Goal: Task Accomplishment & Management: Complete application form

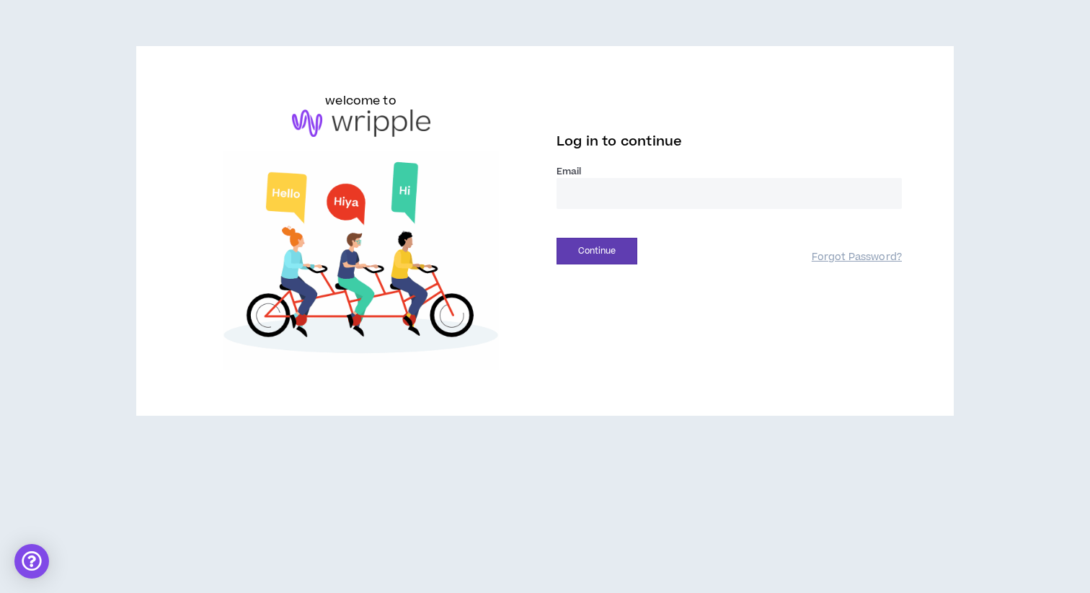
click at [587, 194] on input "email" at bounding box center [729, 193] width 345 height 31
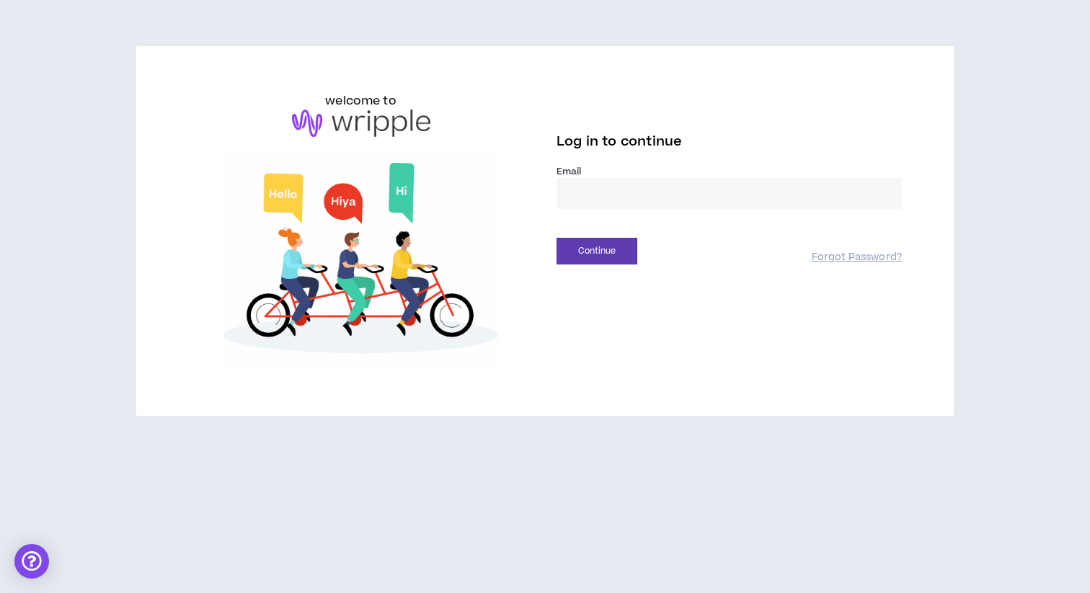
type input "**********"
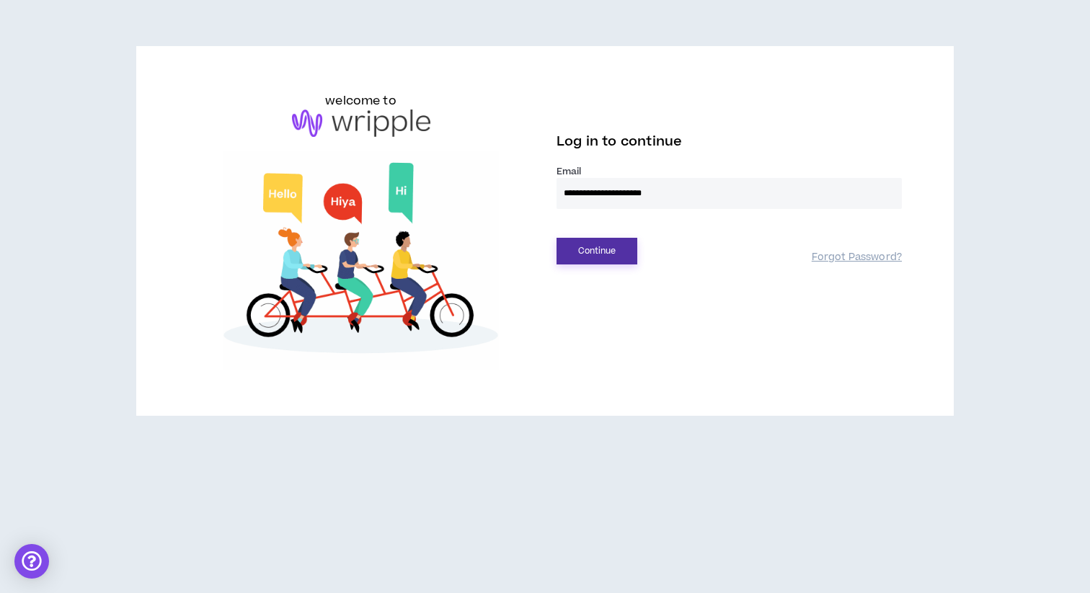
click at [594, 249] on button "Continue" at bounding box center [597, 251] width 81 height 27
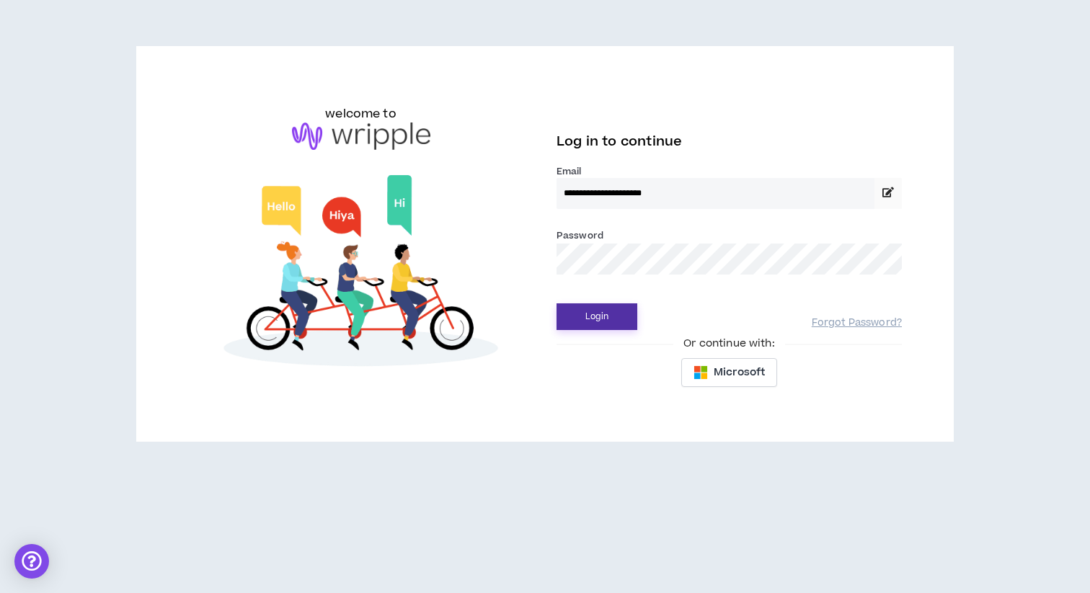
click at [625, 324] on button "Login" at bounding box center [597, 317] width 81 height 27
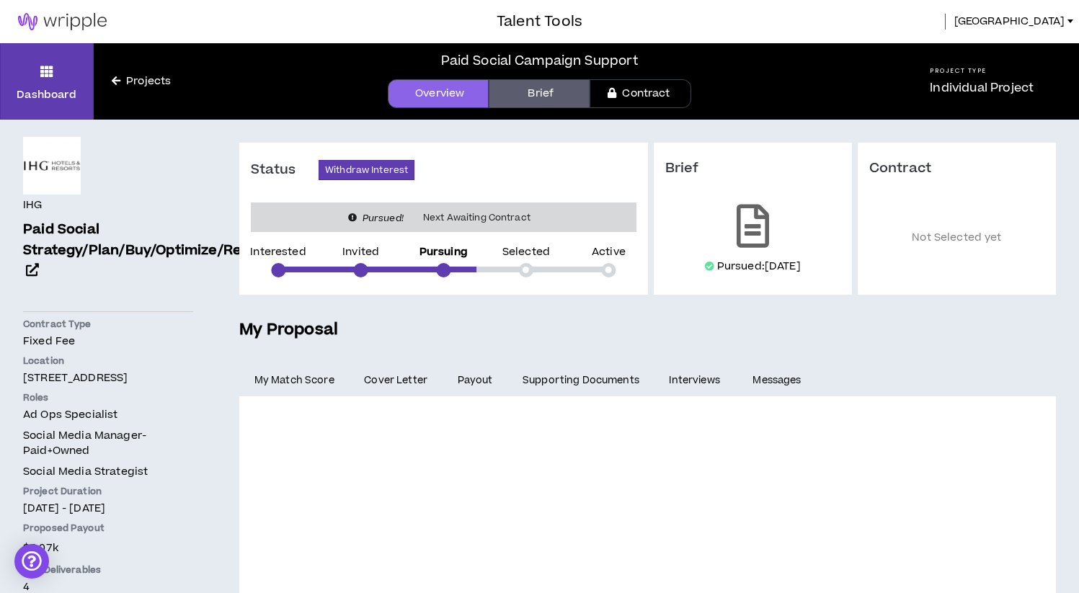
click at [605, 94] on link "Contract" at bounding box center [640, 93] width 101 height 29
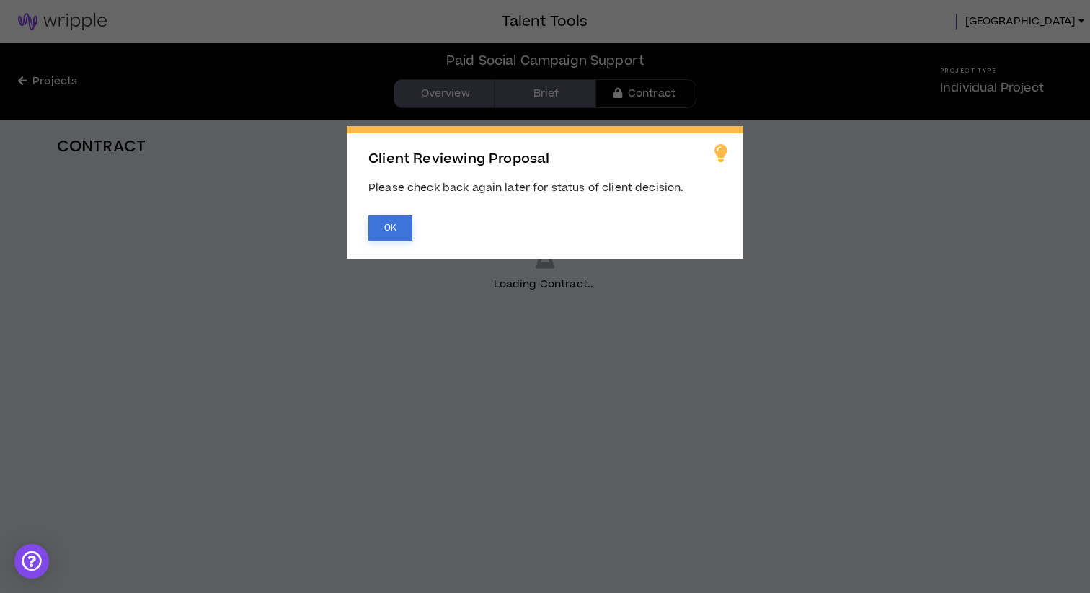
click at [397, 229] on button "OK" at bounding box center [390, 228] width 44 height 25
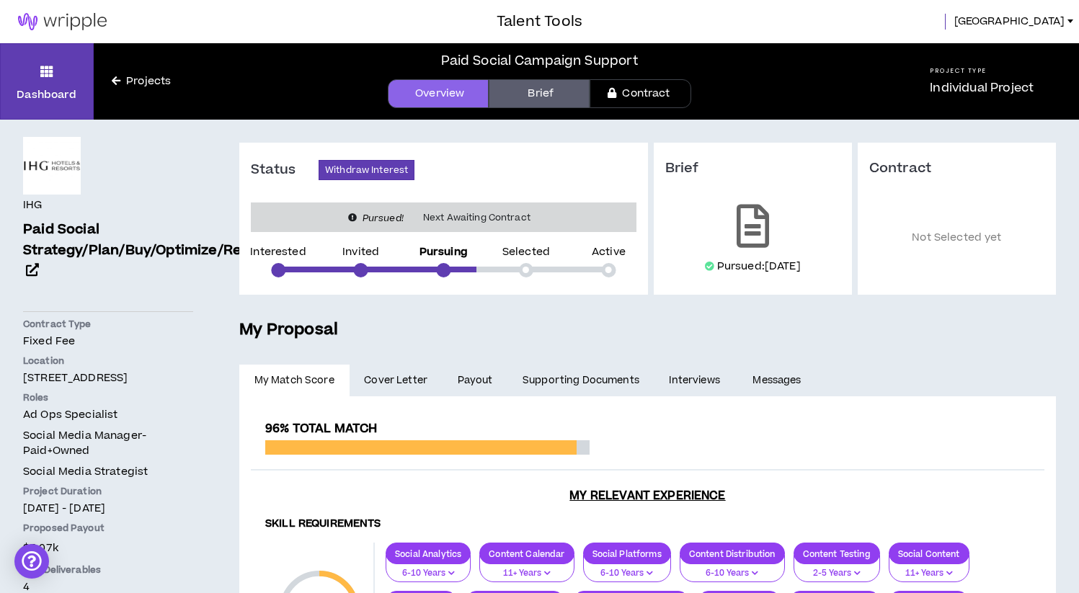
click at [545, 88] on link "Brief" at bounding box center [539, 93] width 101 height 29
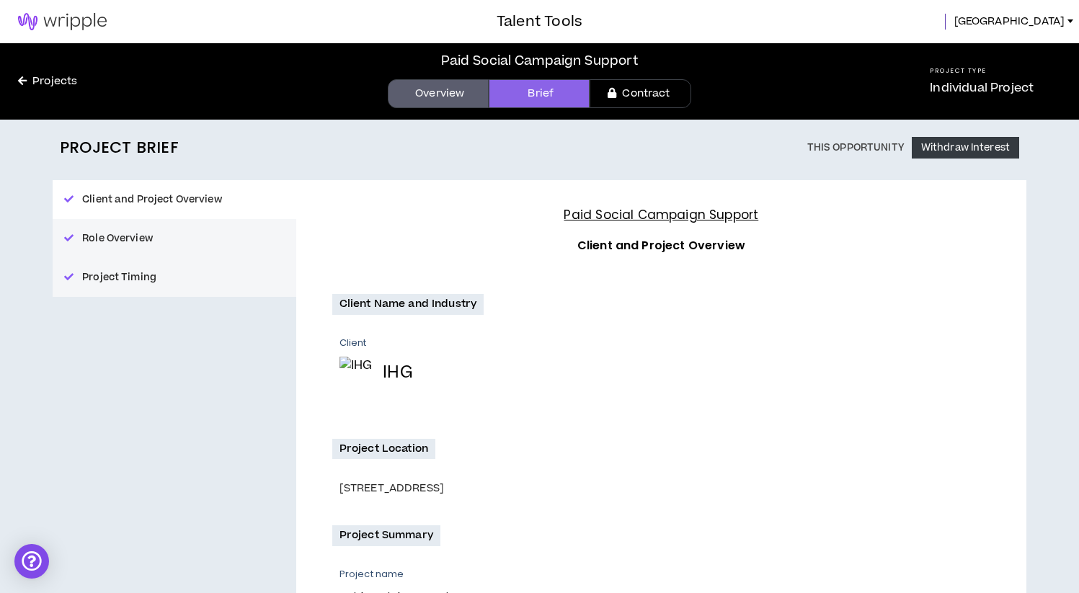
click at [435, 81] on link "Overview" at bounding box center [438, 93] width 101 height 29
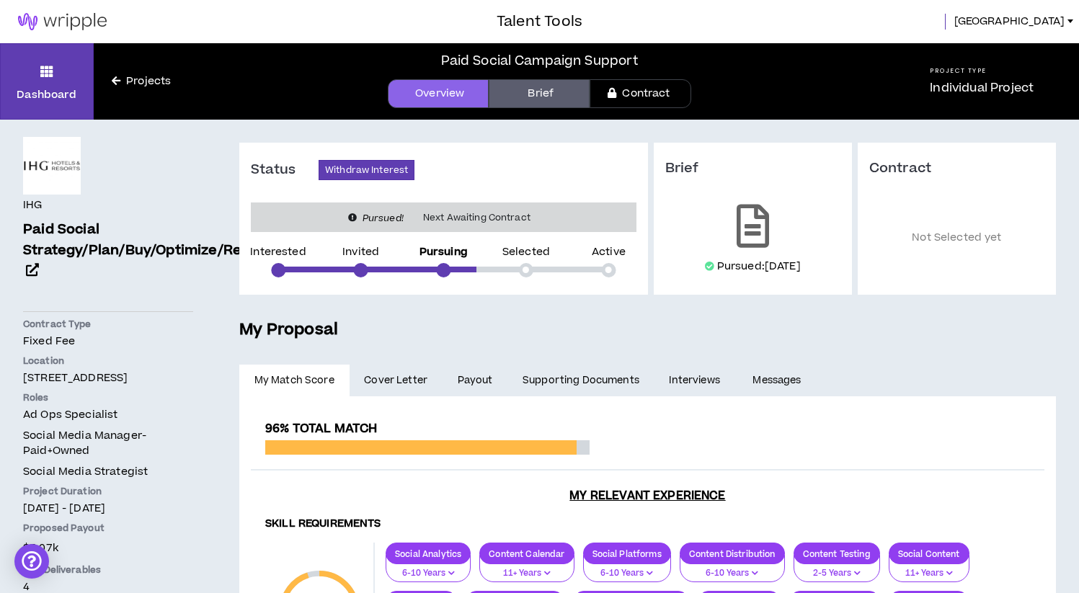
click at [446, 269] on div at bounding box center [443, 270] width 14 height 14
click at [464, 209] on div "Pursued! Next Awaiting Contract" at bounding box center [444, 218] width 386 height 30
click at [525, 102] on link "Brief" at bounding box center [539, 93] width 101 height 29
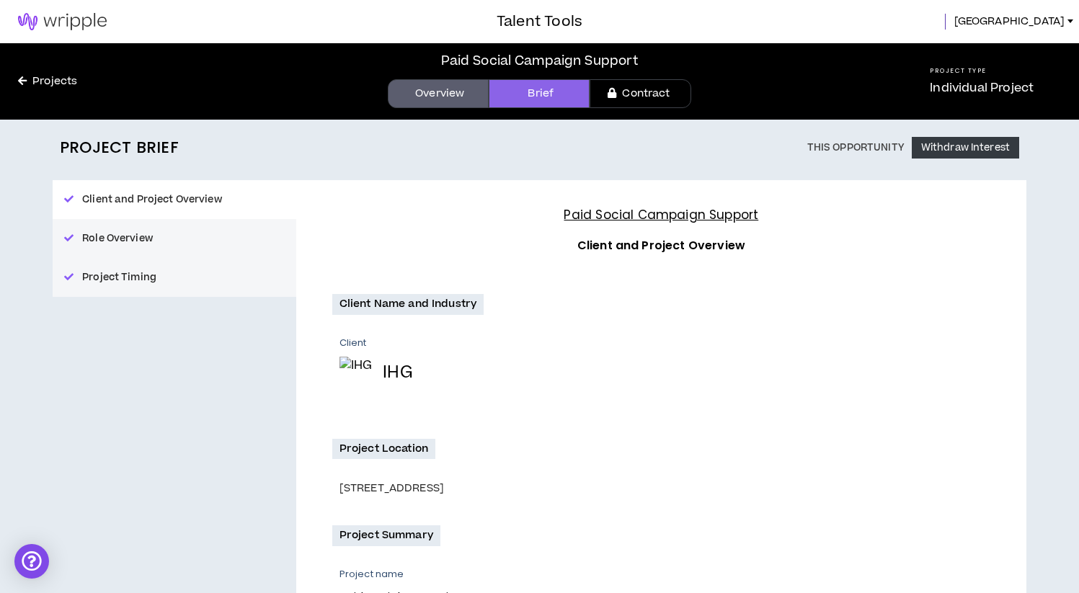
click at [143, 278] on button "Project Timing" at bounding box center [175, 277] width 244 height 39
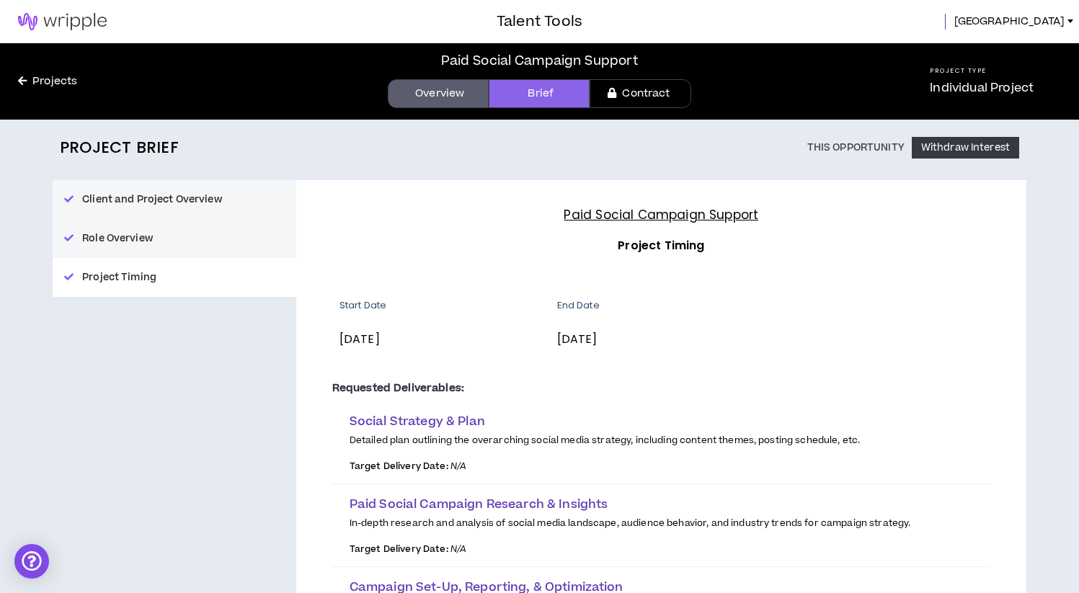
scroll to position [287, 0]
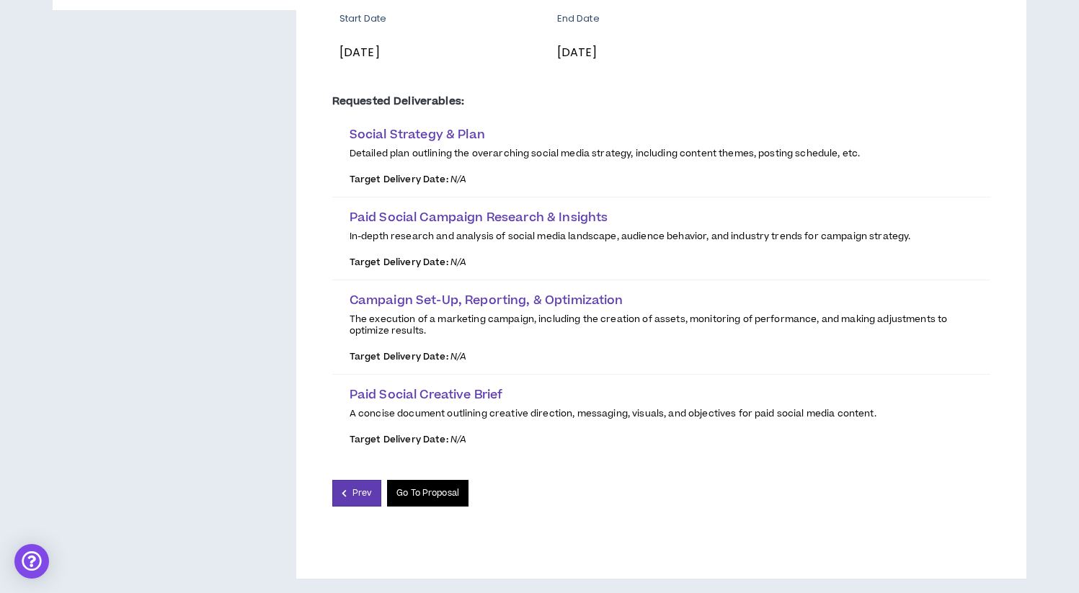
click at [440, 481] on link "Go To Proposal" at bounding box center [427, 493] width 81 height 27
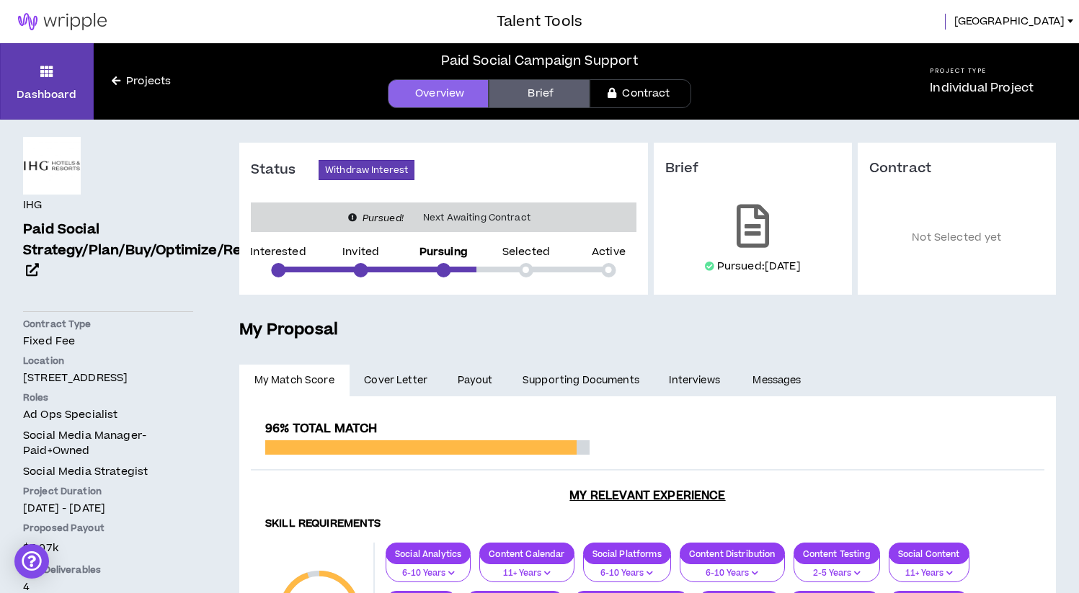
click at [412, 375] on span "Cover Letter" at bounding box center [395, 381] width 63 height 16
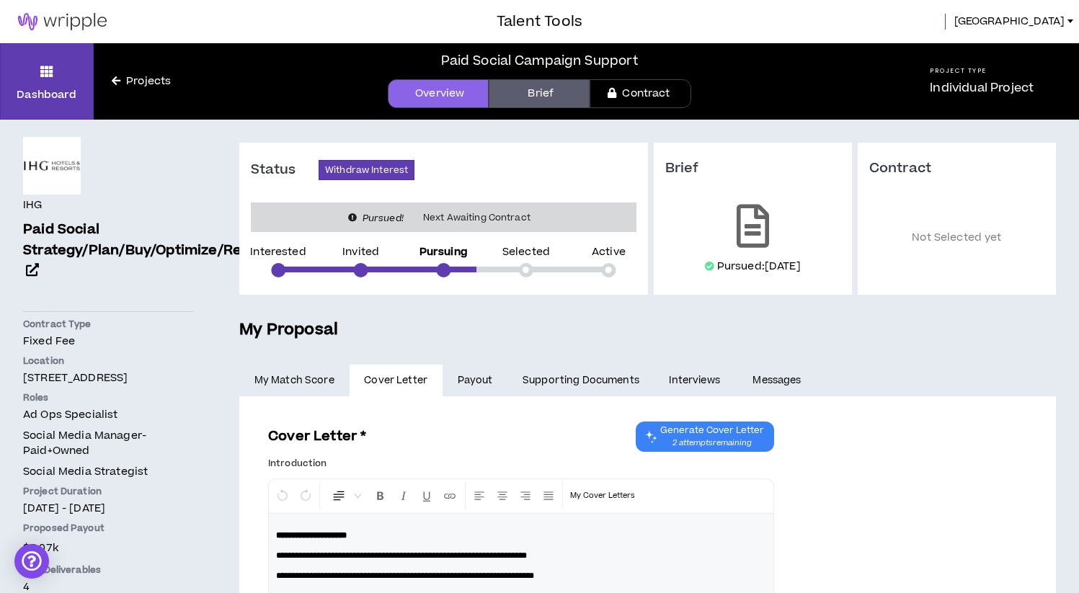
click at [505, 377] on link "Payout" at bounding box center [475, 381] width 65 height 32
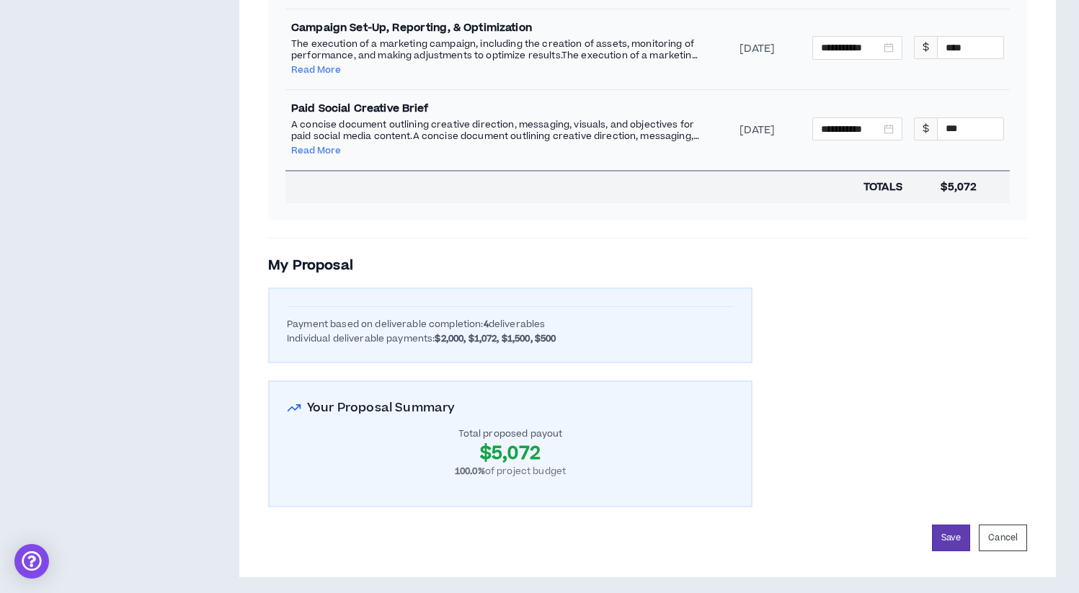
scroll to position [831, 0]
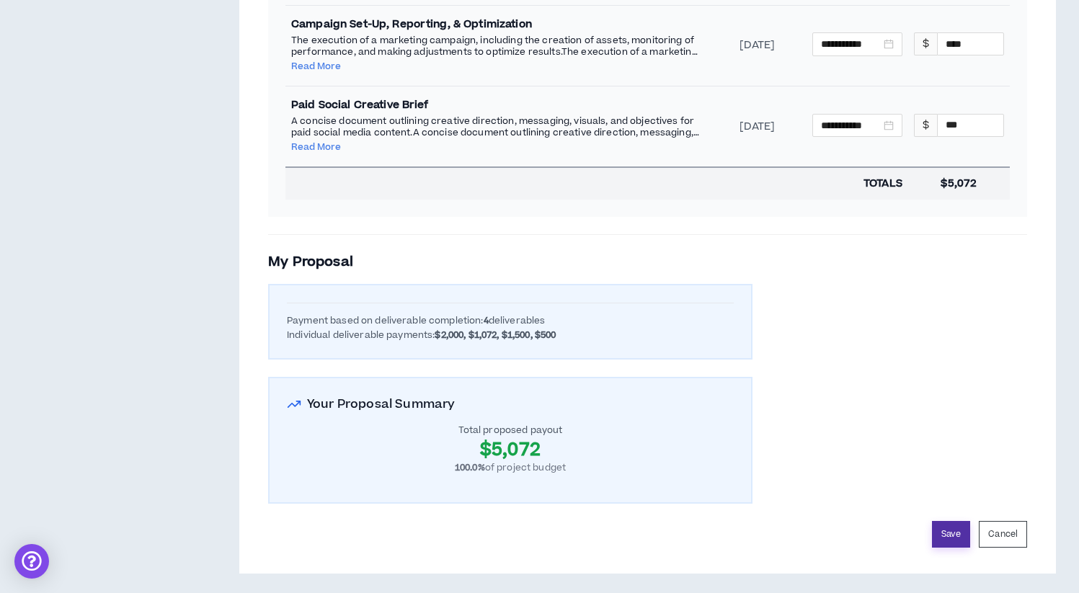
click at [956, 537] on button "Save" at bounding box center [951, 534] width 38 height 27
